Goal: Obtain resource: Download file/media

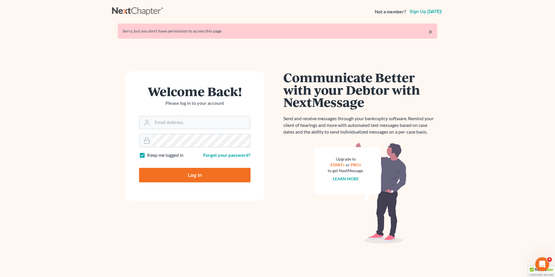
type input "mike@hurttlaw.com"
click at [187, 178] on input "Log In" at bounding box center [194, 175] width 111 height 15
type input "Thinking..."
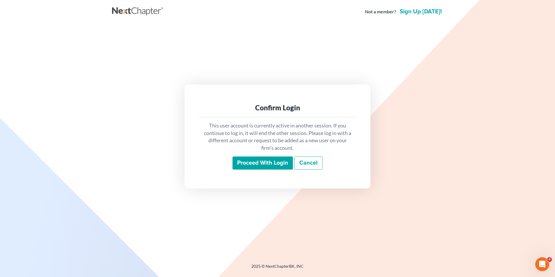
click at [238, 166] on input "Proceed with login" at bounding box center [262, 162] width 60 height 13
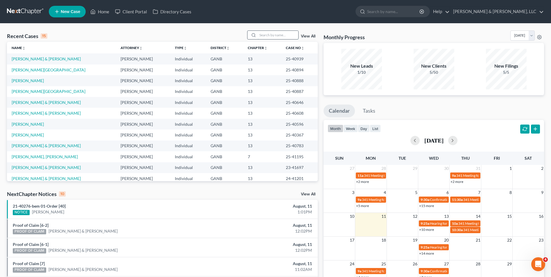
click at [264, 38] on input "search" at bounding box center [277, 35] width 41 height 8
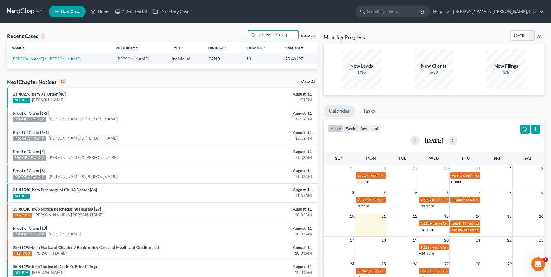
type input "Robertson"
click at [49, 58] on link "Robertson, Hunter & Adriana" at bounding box center [46, 58] width 69 height 5
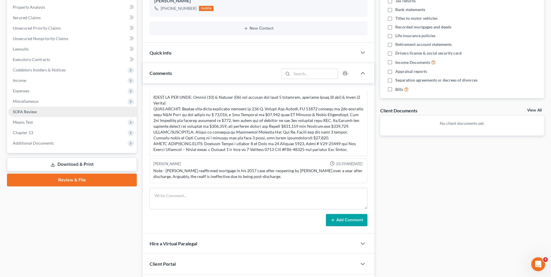
scroll to position [116, 0]
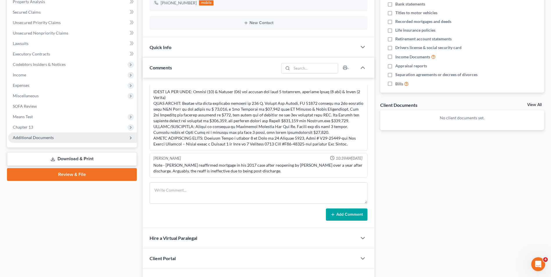
click at [28, 138] on span "Additional Documents" at bounding box center [33, 137] width 41 height 5
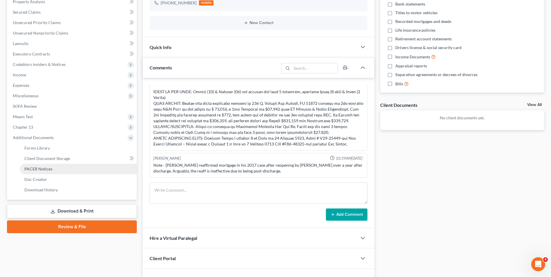
click at [37, 167] on span "PACER Notices" at bounding box center [38, 168] width 28 height 5
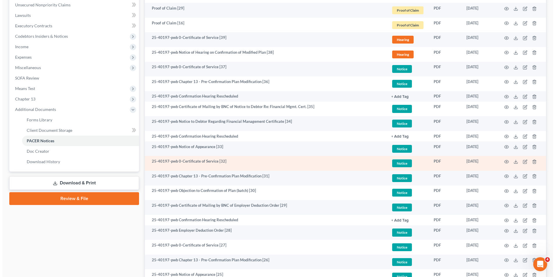
scroll to position [145, 0]
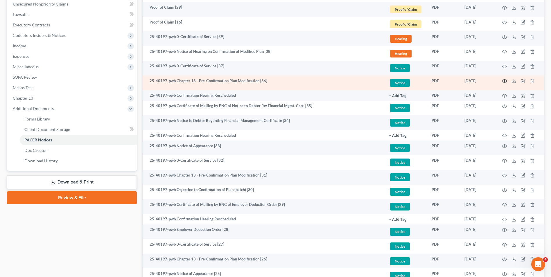
click at [504, 81] on circle "button" at bounding box center [504, 80] width 1 height 1
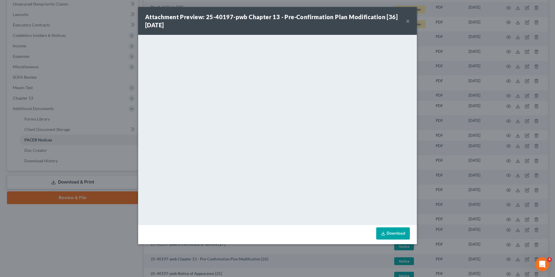
click at [409, 22] on button "×" at bounding box center [408, 20] width 4 height 7
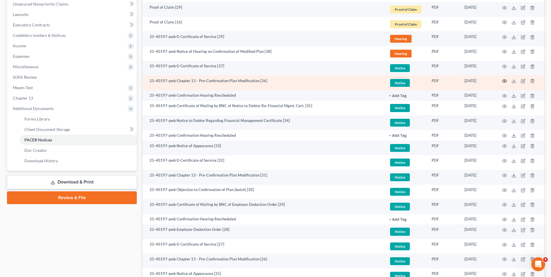
click at [504, 80] on icon "button" at bounding box center [504, 81] width 5 height 5
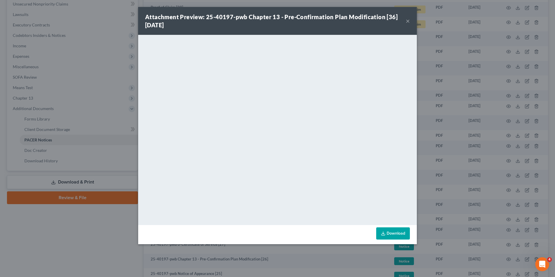
click at [407, 20] on button "×" at bounding box center [408, 20] width 4 height 7
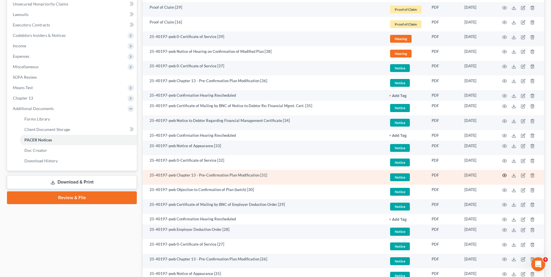
click at [505, 175] on icon "button" at bounding box center [504, 175] width 5 height 5
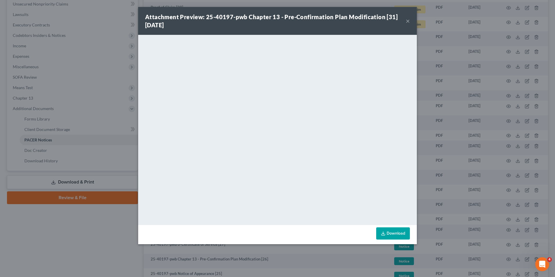
click at [389, 234] on link "Download" at bounding box center [393, 233] width 34 height 12
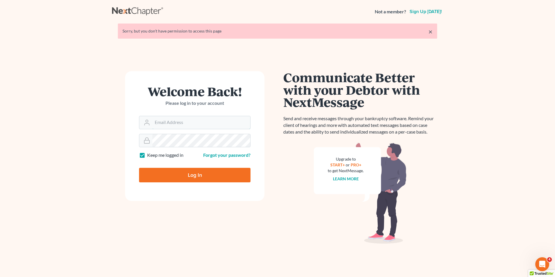
type input "mike@hurttlaw.com"
click at [195, 174] on input "Log In" at bounding box center [194, 175] width 111 height 15
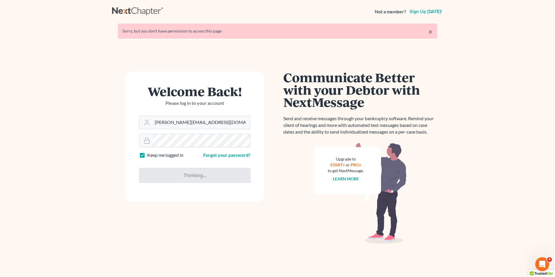
type input "Thinking..."
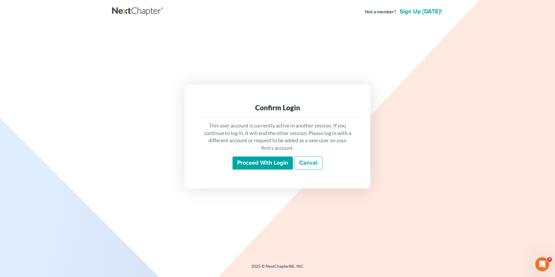
click at [279, 162] on input "Proceed with login" at bounding box center [262, 162] width 60 height 13
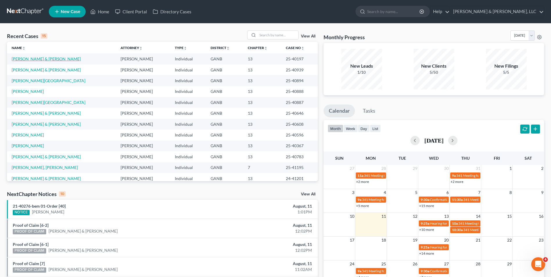
click at [40, 58] on link "Robertson, Hunter & Adriana" at bounding box center [46, 58] width 69 height 5
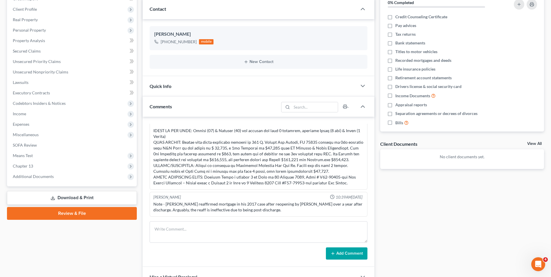
scroll to position [87, 0]
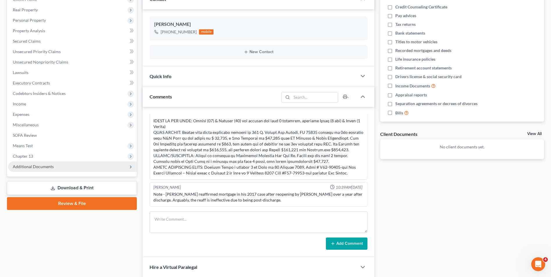
click at [27, 164] on span "Additional Documents" at bounding box center [33, 166] width 41 height 5
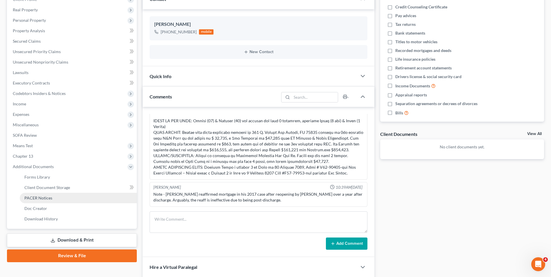
click at [35, 194] on link "PACER Notices" at bounding box center [78, 198] width 117 height 10
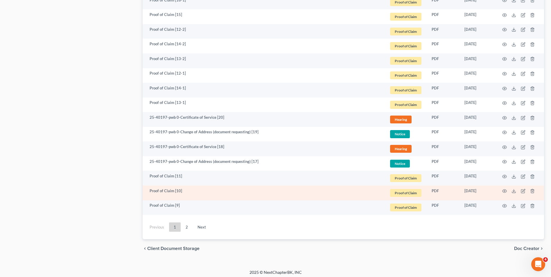
scroll to position [1015, 0]
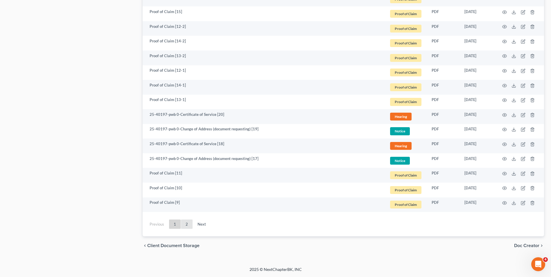
click at [188, 224] on link "2" at bounding box center [187, 223] width 12 height 9
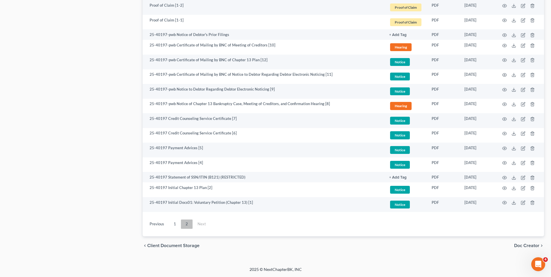
scroll to position [441, 0]
